Goal: Task Accomplishment & Management: Manage account settings

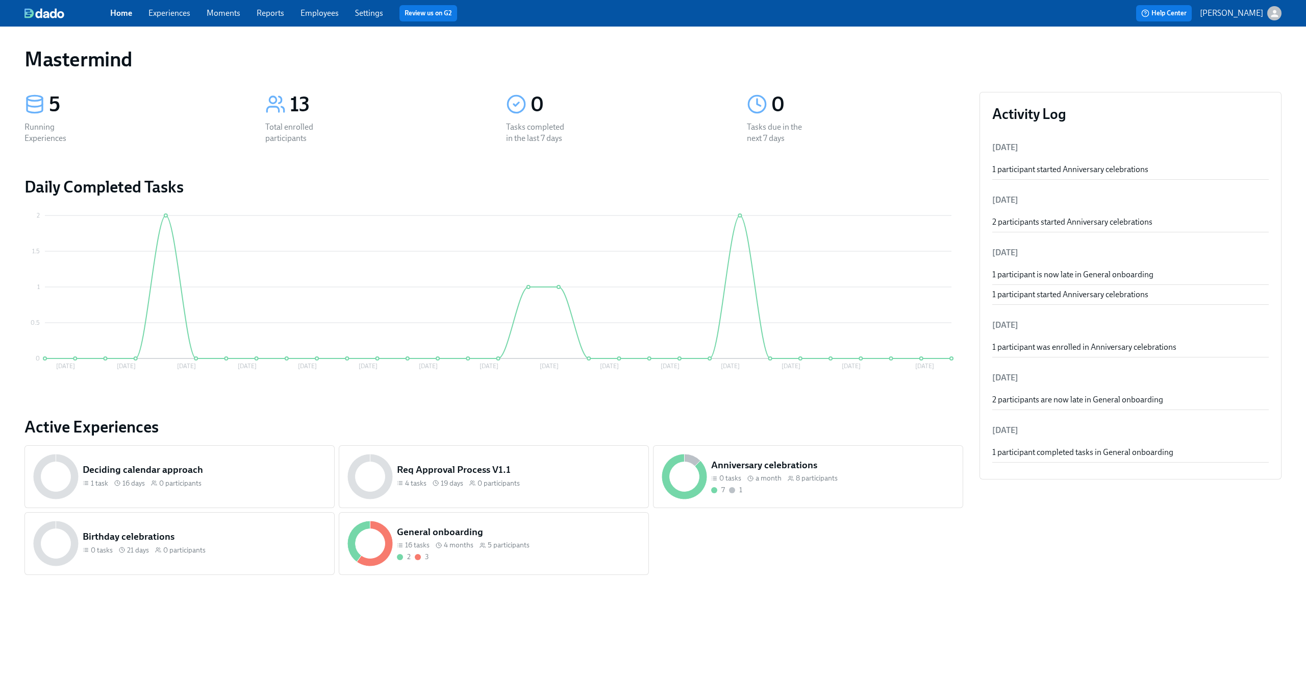
click at [173, 16] on link "Experiences" at bounding box center [169, 13] width 42 height 10
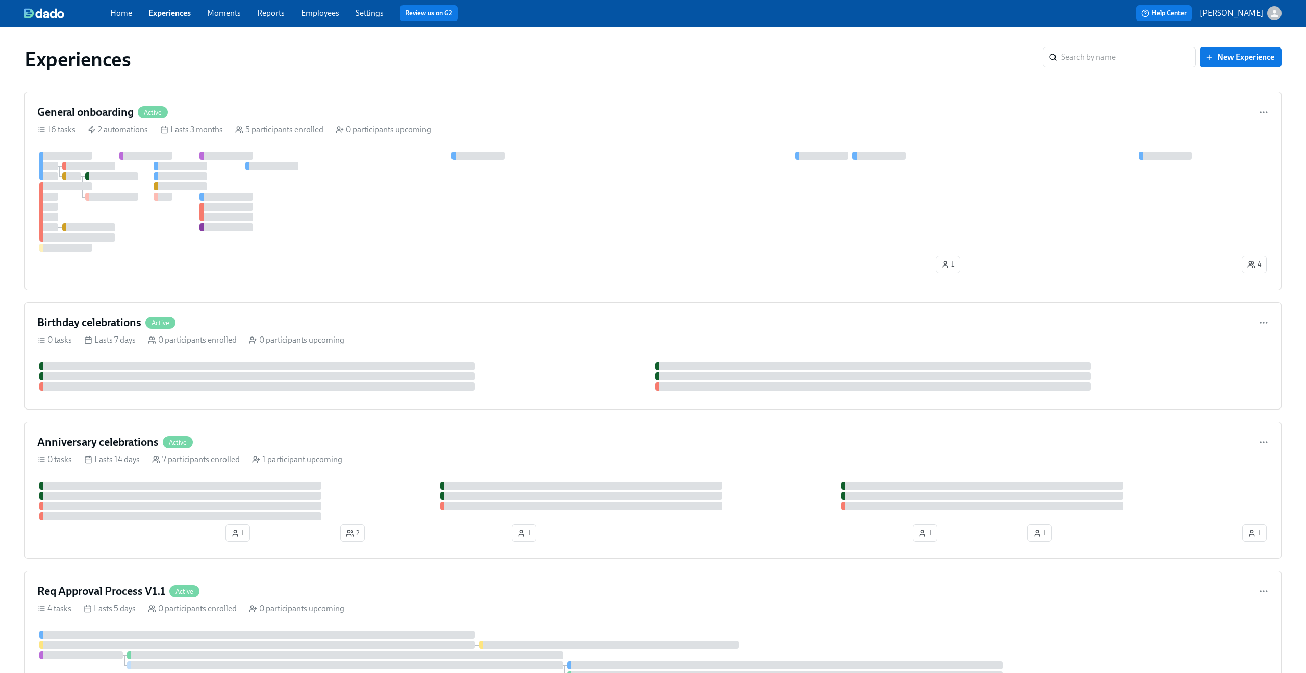
click at [190, 11] on link "Experiences" at bounding box center [169, 13] width 42 height 10
click at [1274, 19] on div "button" at bounding box center [1275, 13] width 14 height 14
click at [1234, 56] on span "Switch organization..." at bounding box center [1226, 59] width 96 height 11
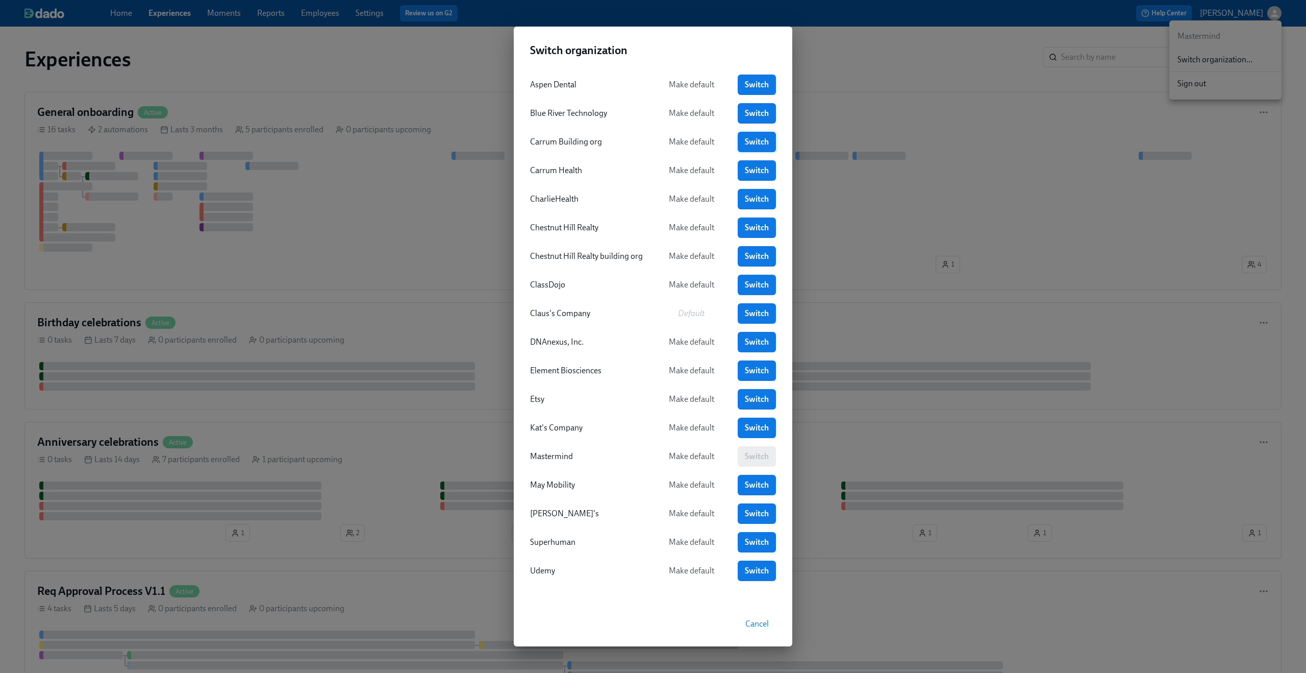
click at [758, 141] on span "Switch" at bounding box center [757, 142] width 24 height 10
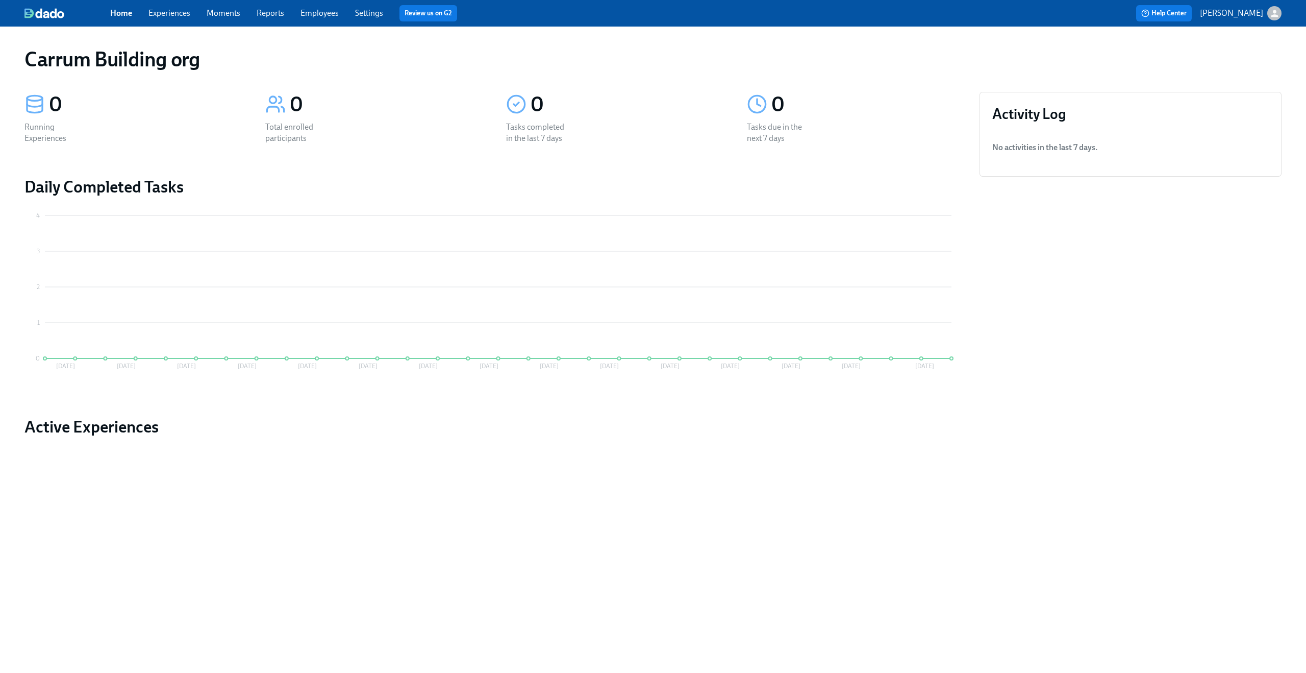
click at [175, 19] on div "Home Experiences Moments Reports Employees Settings Review us on G2" at bounding box center [403, 13] width 586 height 16
click at [175, 9] on link "Experiences" at bounding box center [169, 13] width 42 height 10
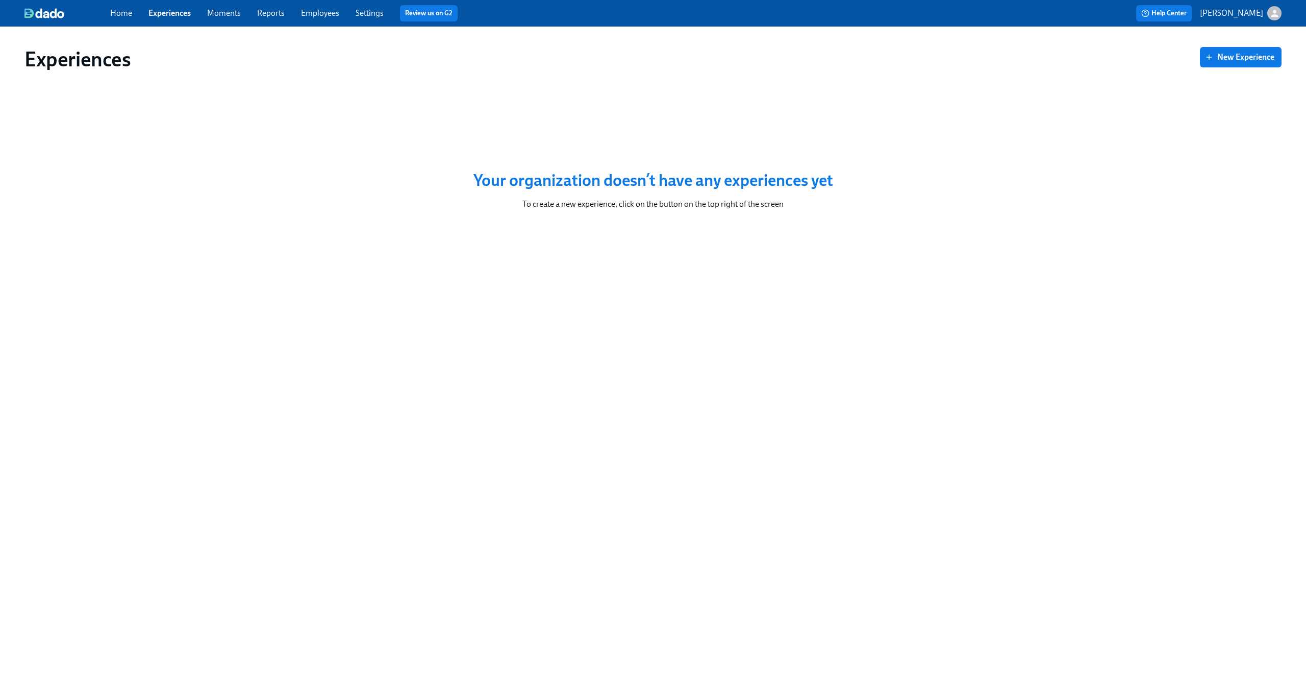
click at [111, 12] on link "Home" at bounding box center [121, 13] width 22 height 10
